Goal: Information Seeking & Learning: Learn about a topic

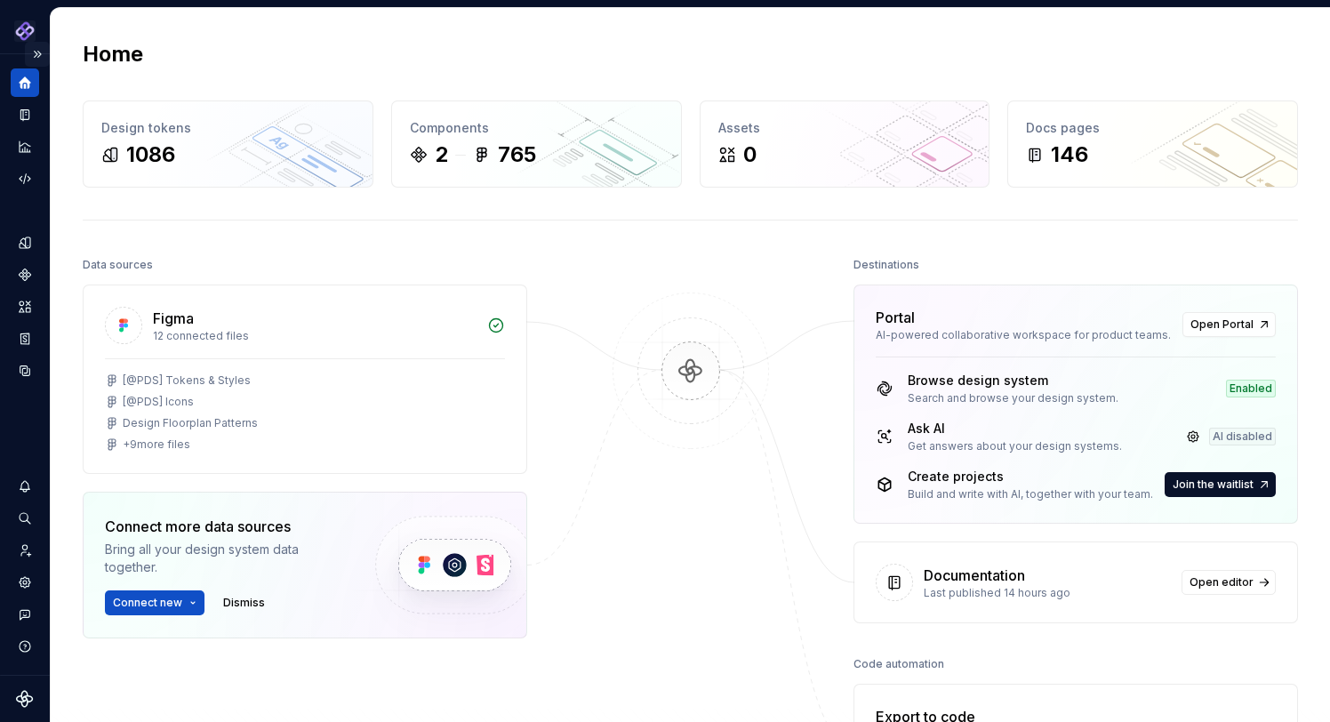
click at [36, 49] on button "Expand sidebar" at bounding box center [37, 54] width 25 height 25
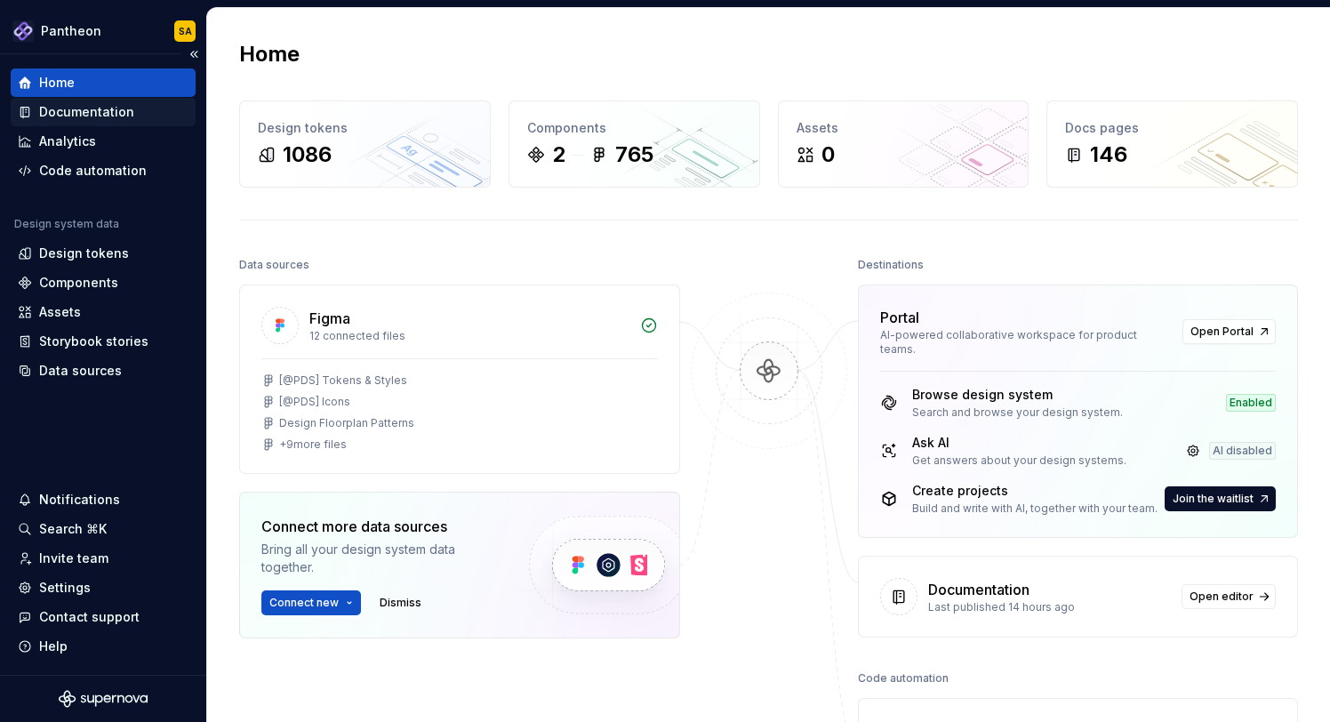
click at [136, 110] on div "Documentation" at bounding box center [103, 112] width 171 height 18
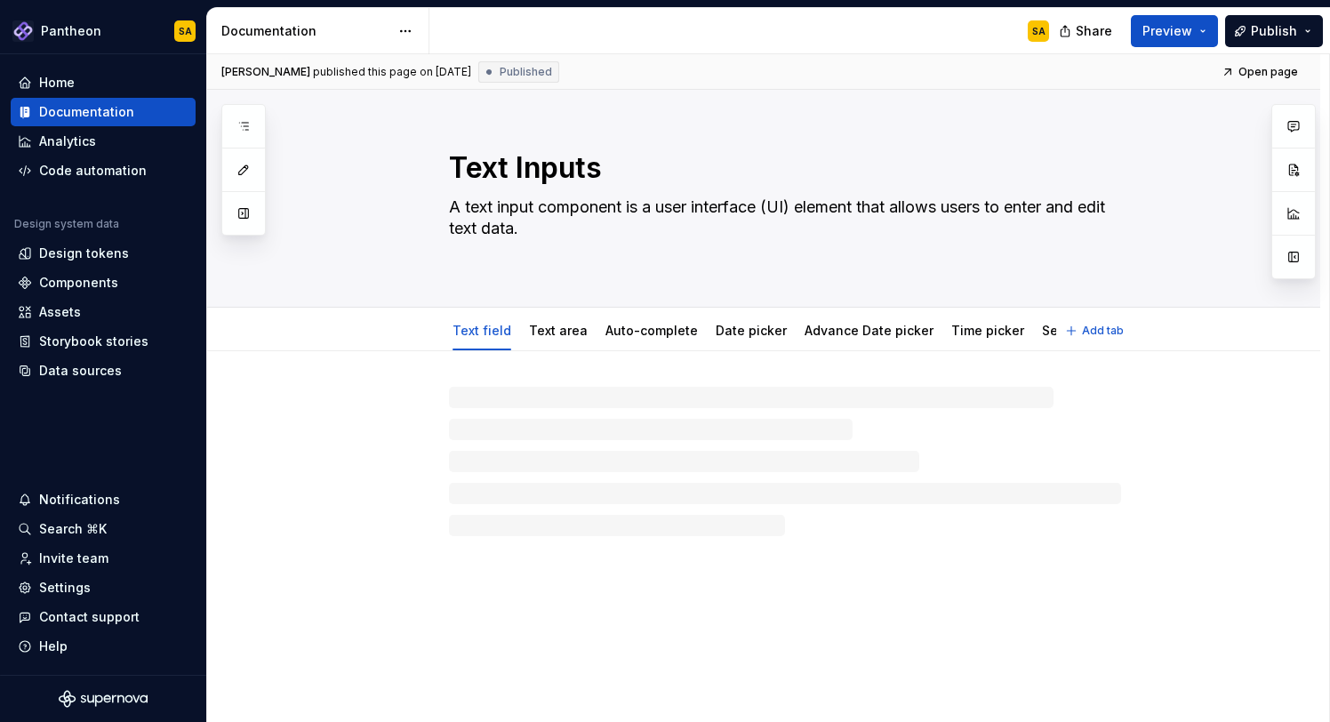
click at [1128, 239] on div "Text Inputs A text input component is a user interface (UI) element that allows…" at bounding box center [785, 198] width 928 height 217
click at [238, 121] on icon "button" at bounding box center [244, 126] width 14 height 14
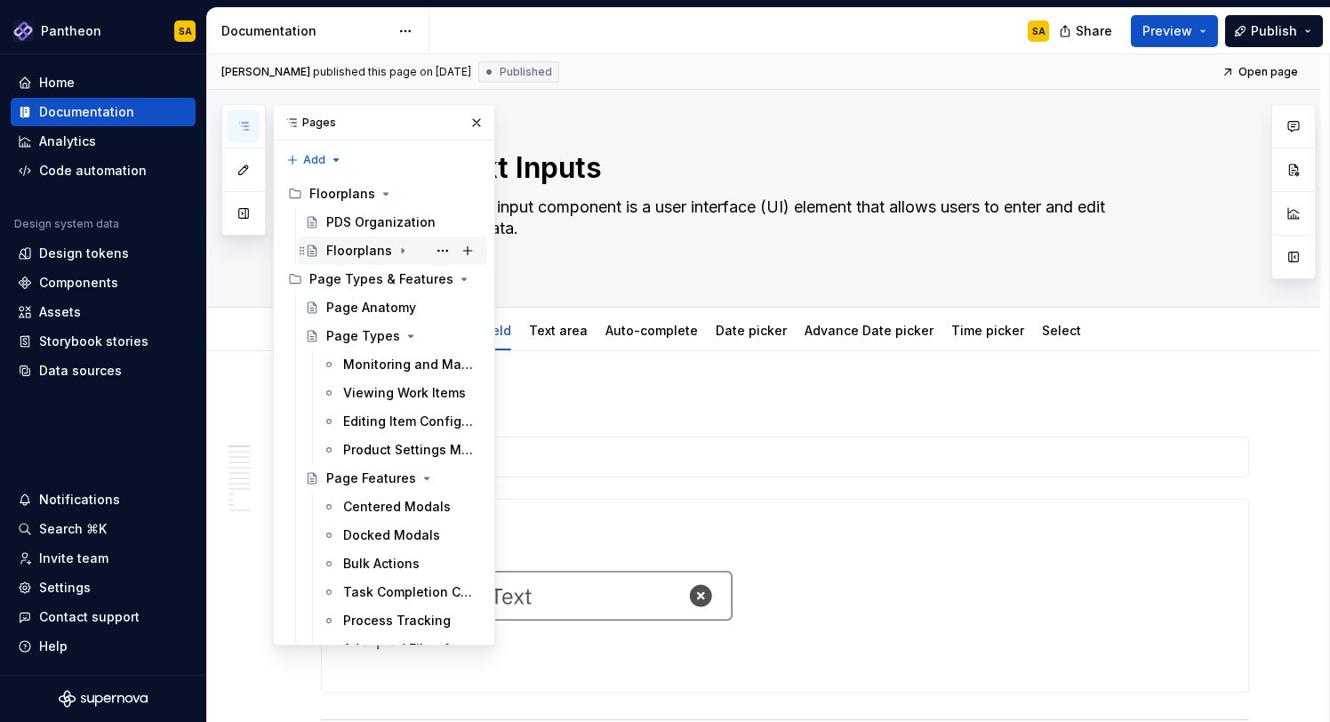
click at [365, 245] on div "Floorplans" at bounding box center [359, 251] width 66 height 18
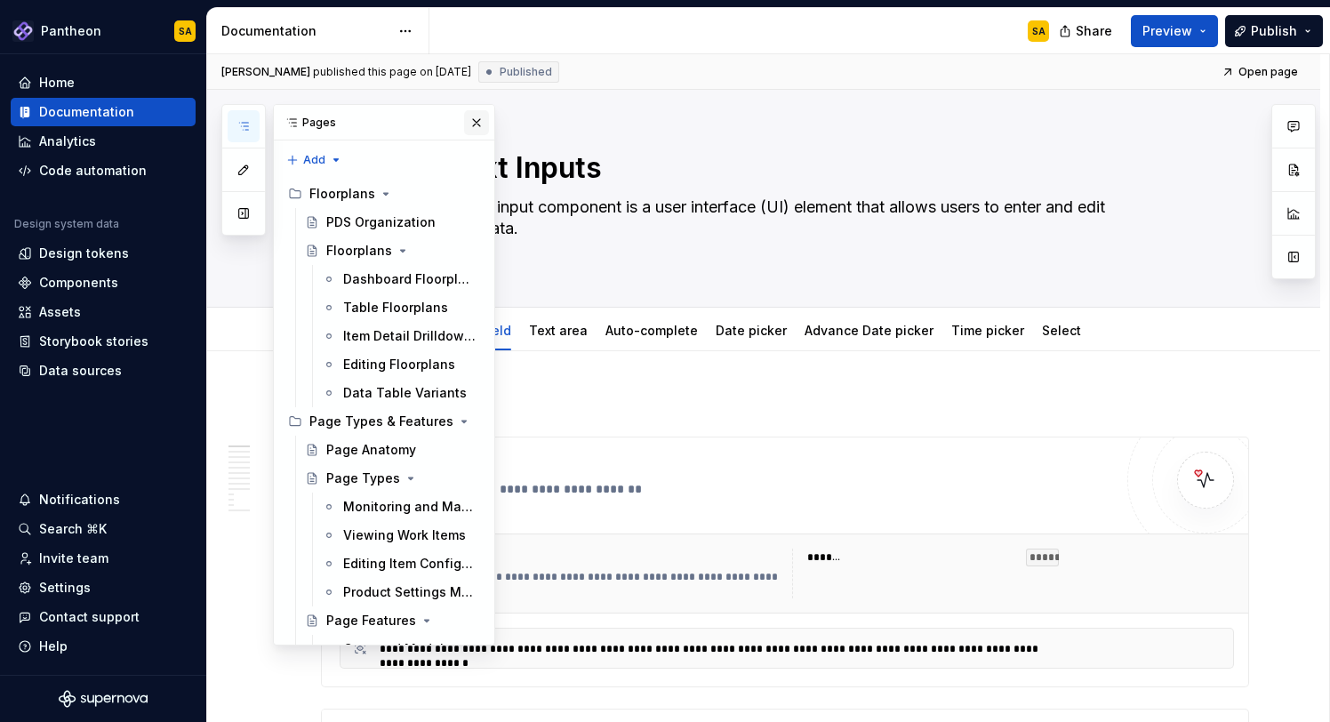
click at [403, 392] on div "Data Table Variants" at bounding box center [405, 393] width 124 height 18
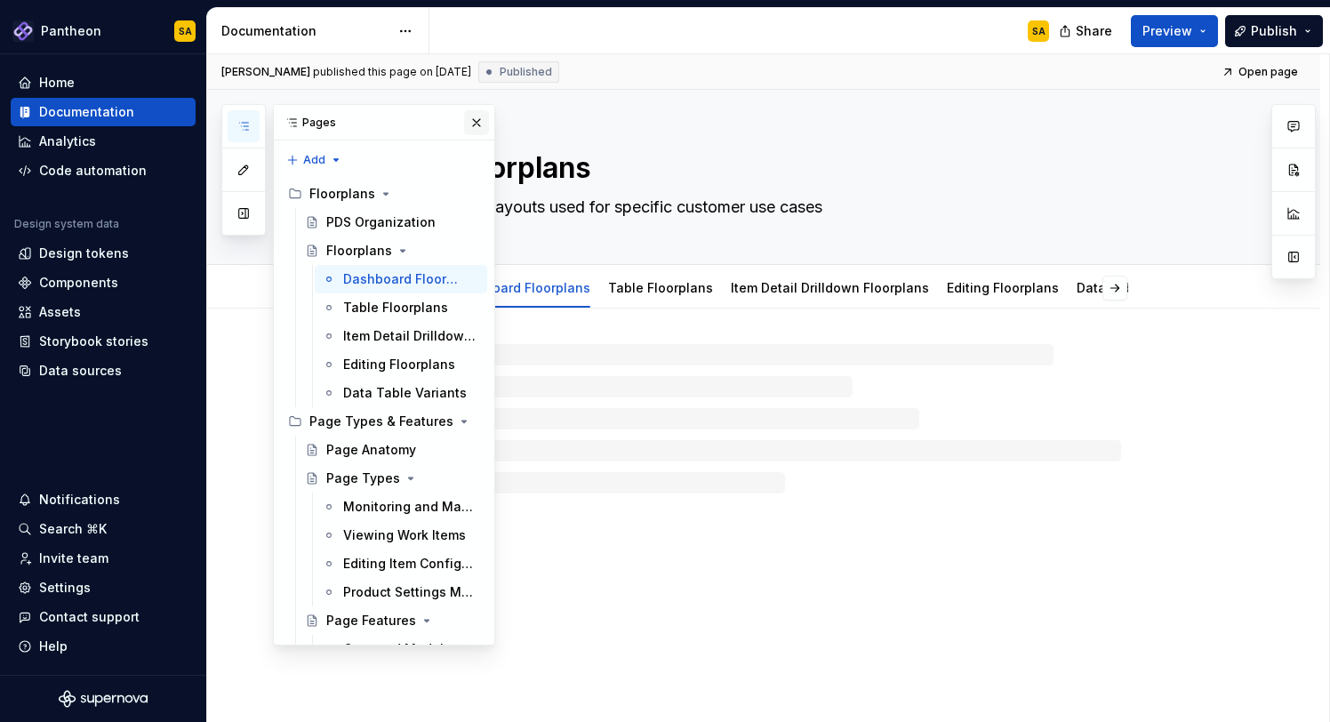
click at [476, 122] on button "button" at bounding box center [476, 122] width 25 height 25
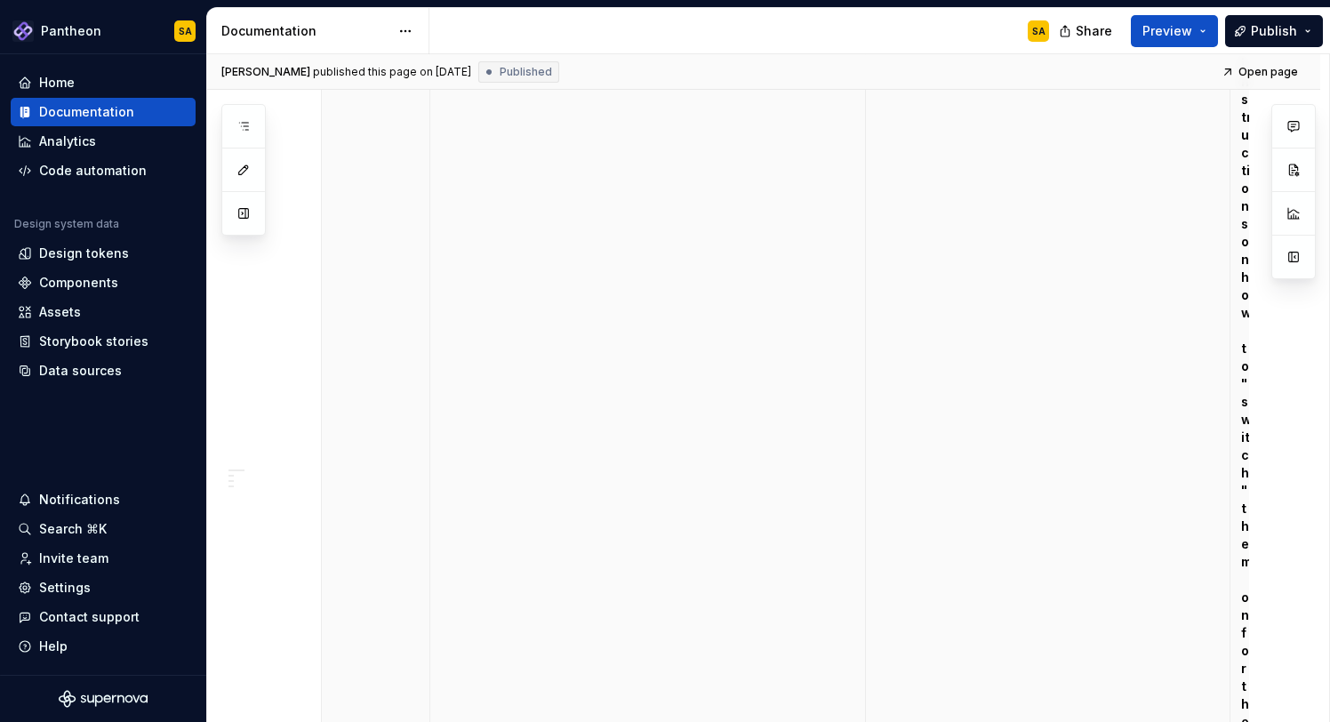
scroll to position [0, 5]
click at [195, 52] on button "Collapse sidebar" at bounding box center [193, 54] width 25 height 25
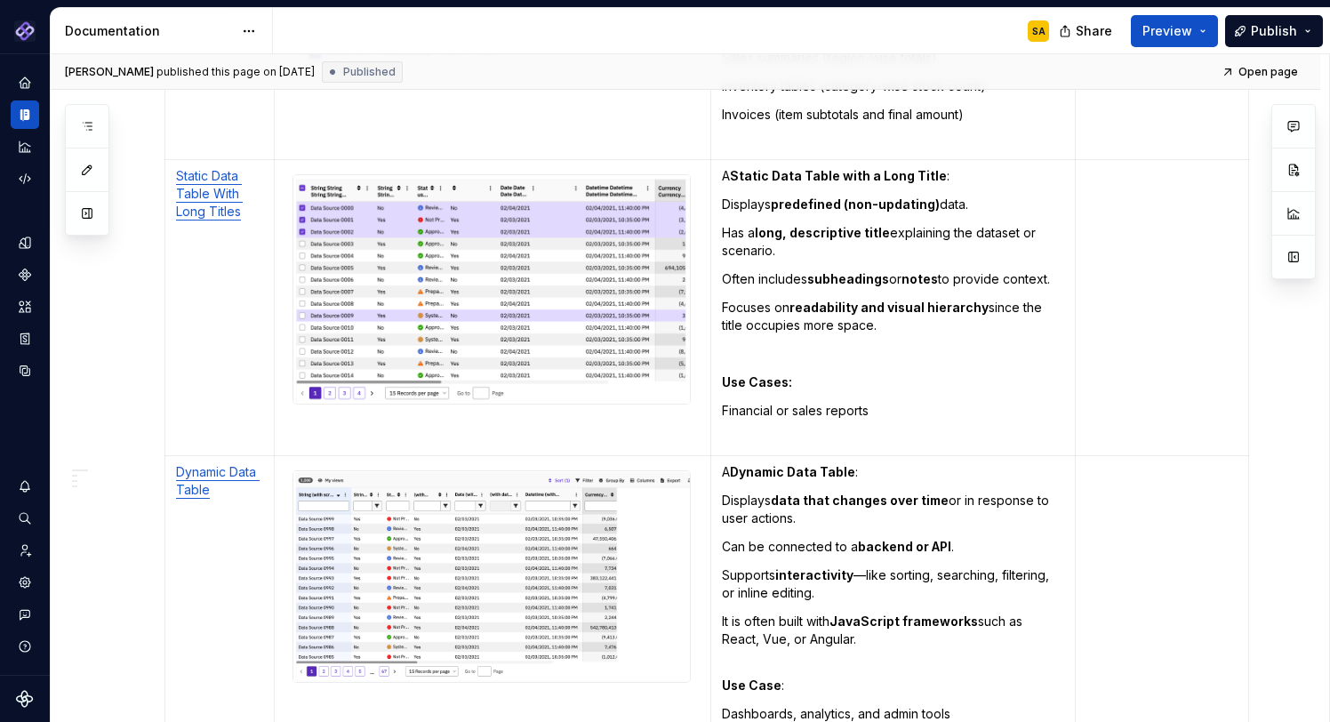
scroll to position [1409, 0]
click at [212, 166] on link "Static Data Table With Long Titles" at bounding box center [209, 191] width 67 height 51
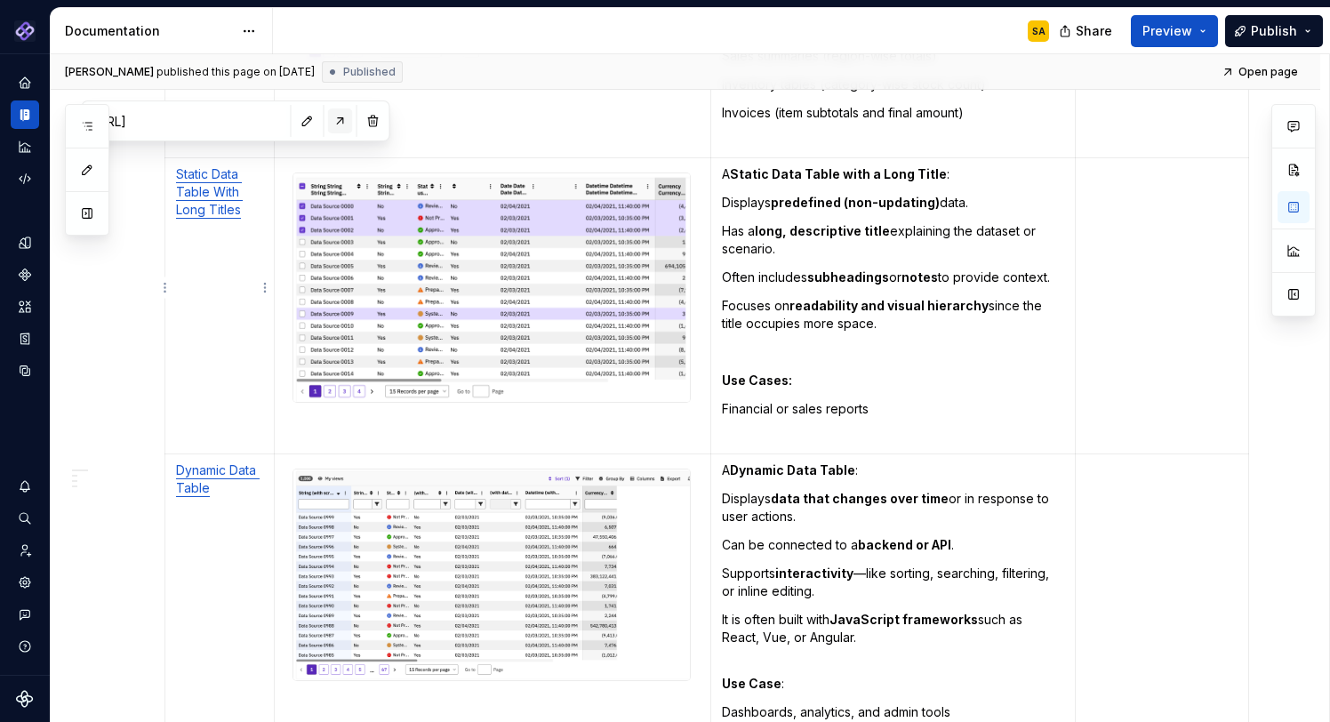
click at [328, 119] on button "button" at bounding box center [340, 120] width 25 height 25
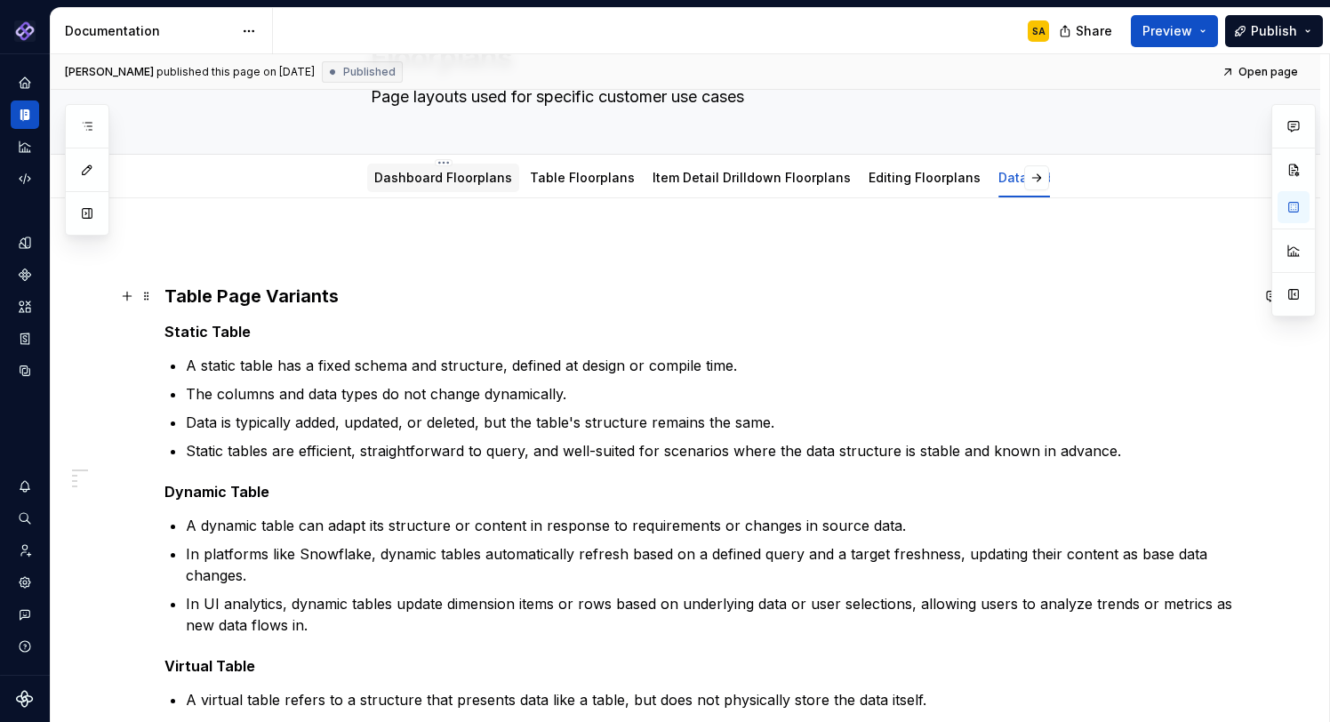
scroll to position [112, 0]
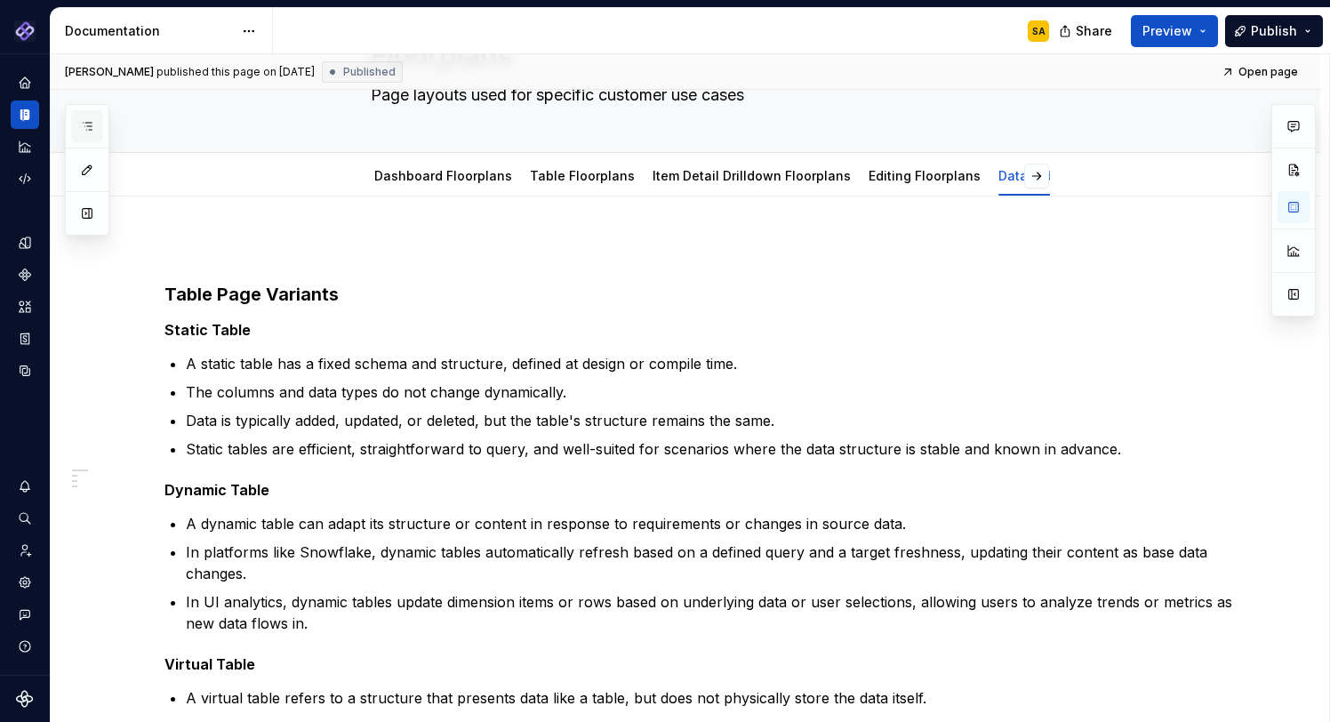
click at [93, 124] on icon "button" at bounding box center [87, 126] width 14 height 14
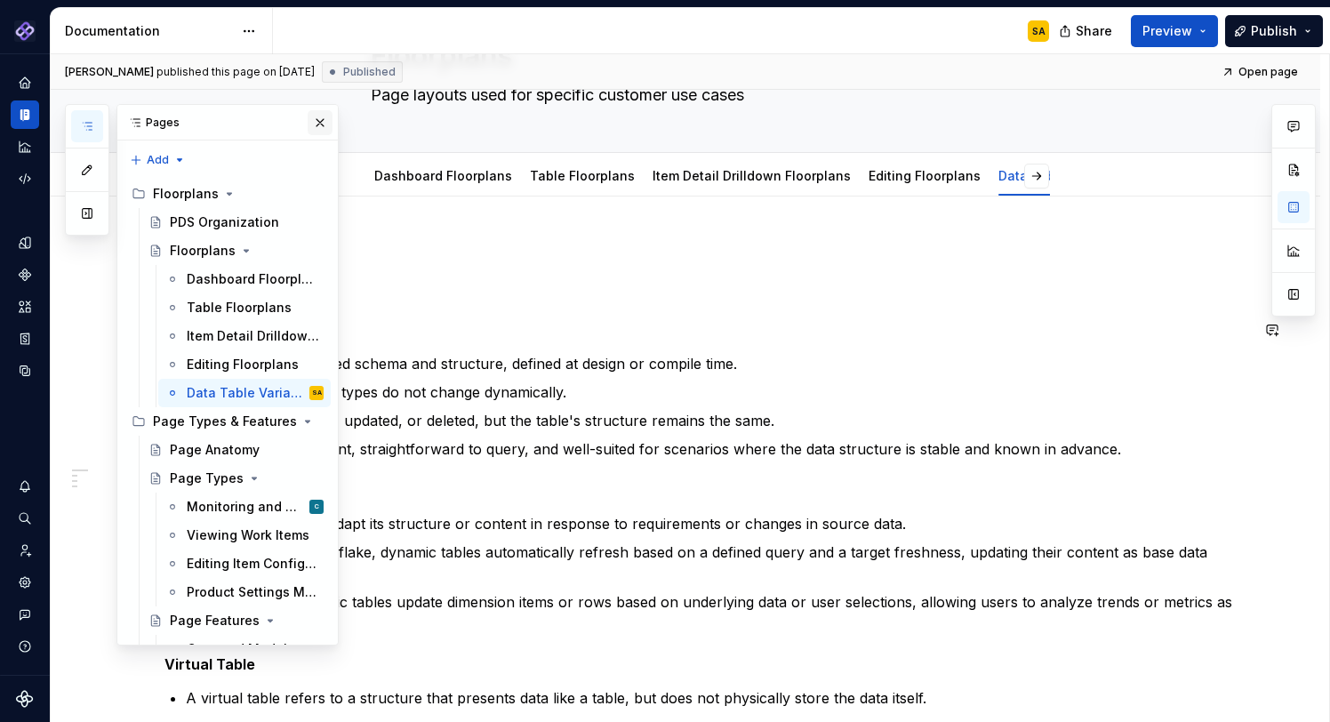
click at [580, 358] on p "A static table has a fixed schema and structure, defined at design or compile t…" at bounding box center [717, 363] width 1063 height 21
click at [325, 120] on button "button" at bounding box center [320, 122] width 25 height 25
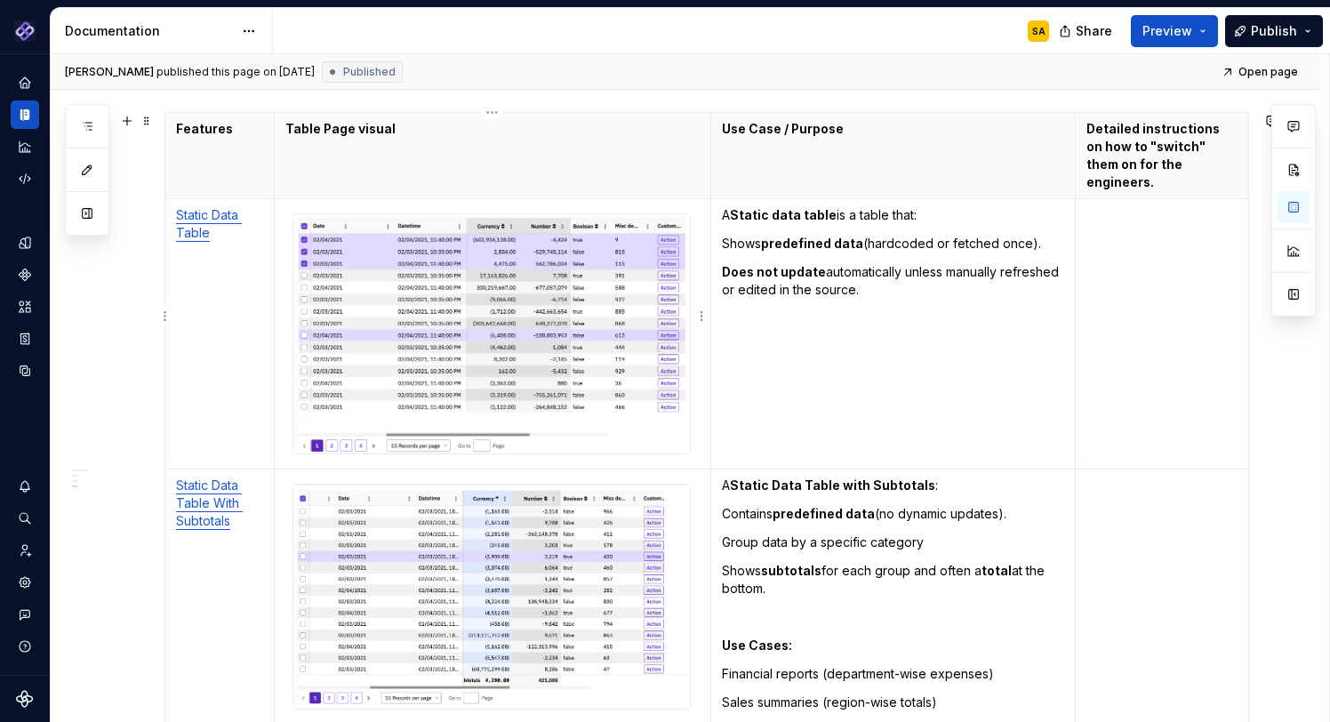
scroll to position [763, 0]
click at [841, 237] on td "A Static data table is a table that: Shows predefined data (hardcoded or fetche…" at bounding box center [892, 334] width 365 height 270
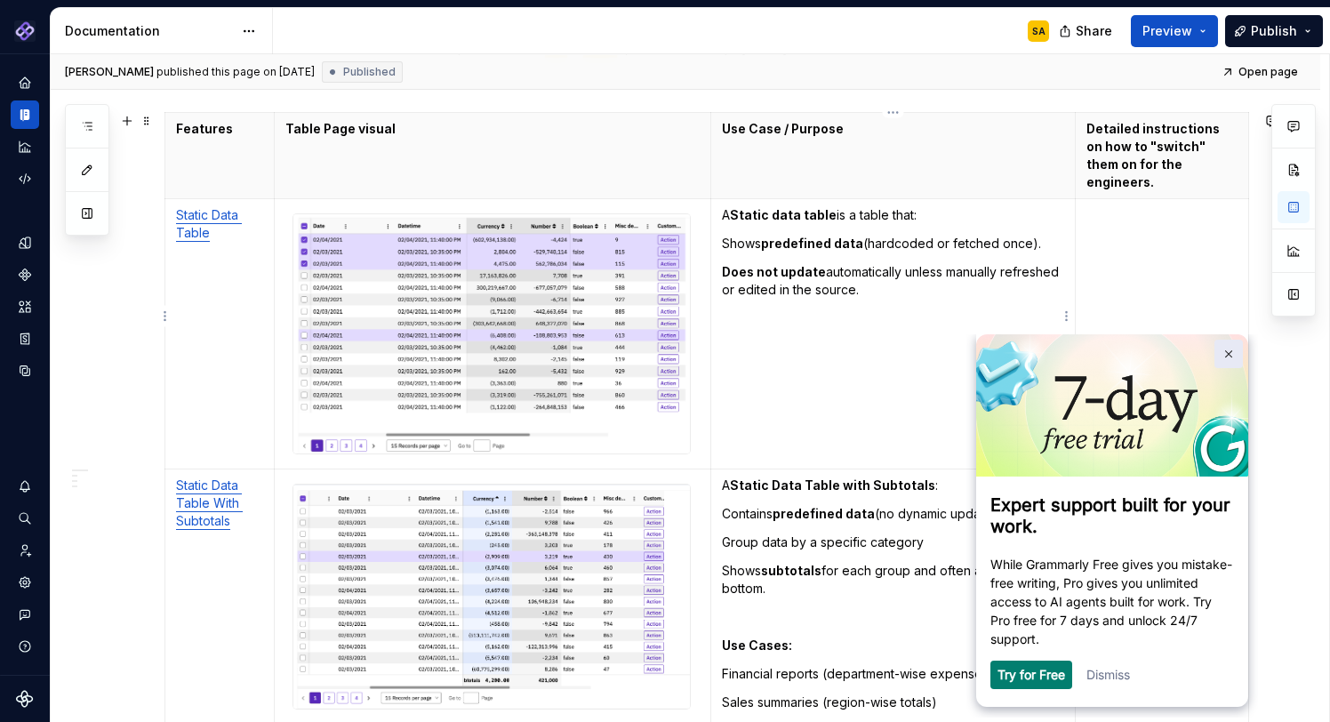
click at [1228, 352] on img at bounding box center [1229, 354] width 8 height 8
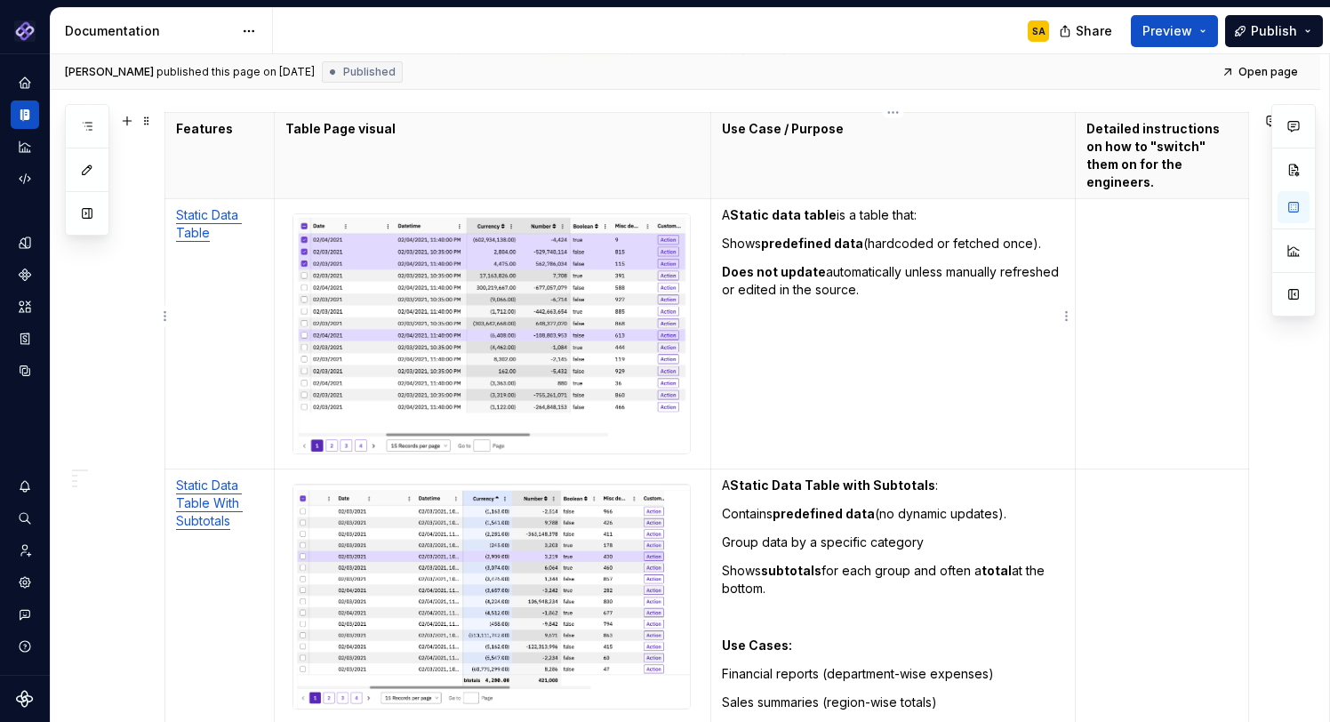
click at [1110, 241] on td "To enrich screen reader interactions, please activate Accessibility in Grammarl…" at bounding box center [1162, 334] width 173 height 270
click at [1122, 206] on p "To enrich screen reader interactions, please activate Accessibility in Grammarl…" at bounding box center [1161, 215] width 151 height 18
click at [1002, 383] on td "A Static data table is a table that: Shows predefined data (hardcoded or fetche…" at bounding box center [892, 334] width 365 height 270
type textarea "*"
